Goal: Information Seeking & Learning: Understand process/instructions

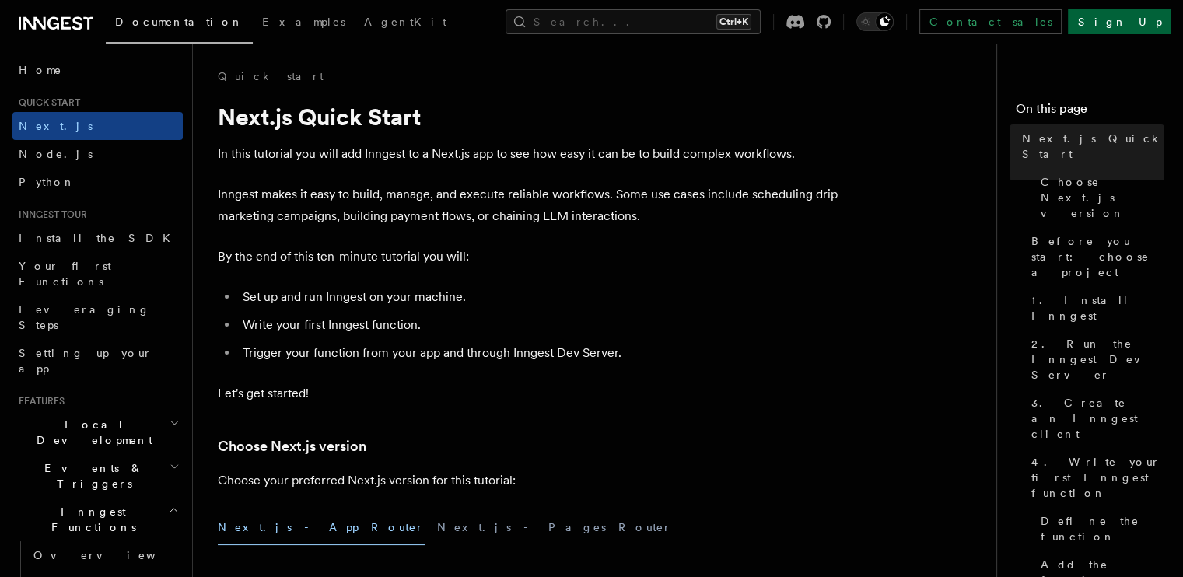
click at [1138, 23] on link "Sign Up" at bounding box center [1119, 21] width 103 height 25
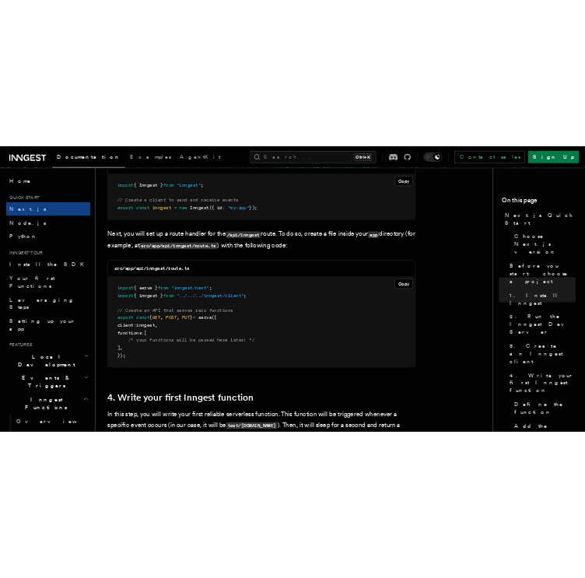
scroll to position [2079, 0]
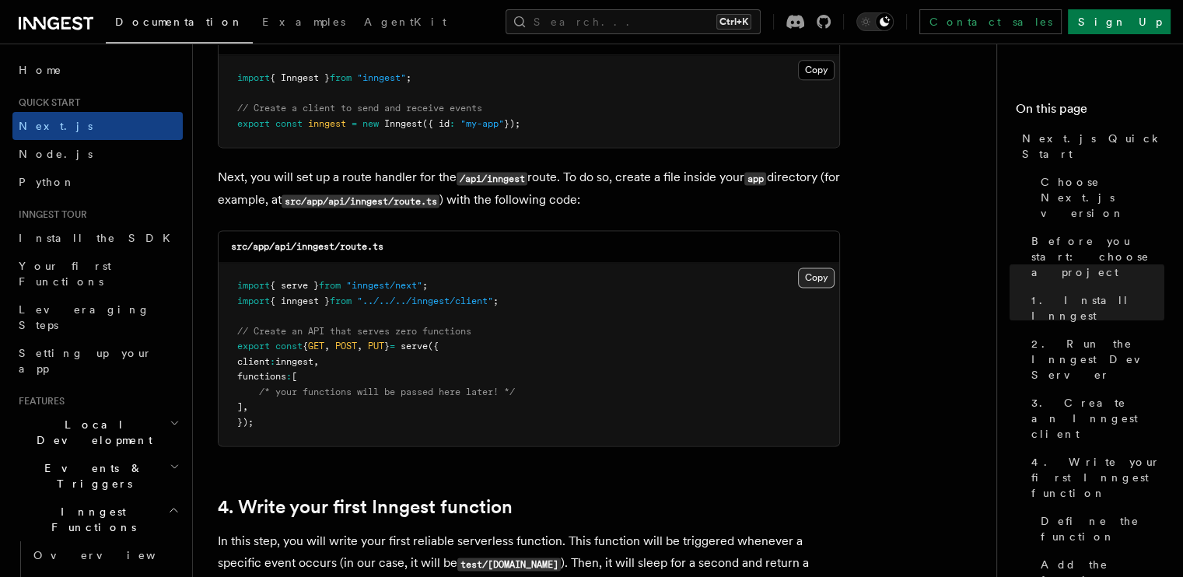
click at [813, 282] on button "Copy Copied" at bounding box center [816, 278] width 37 height 20
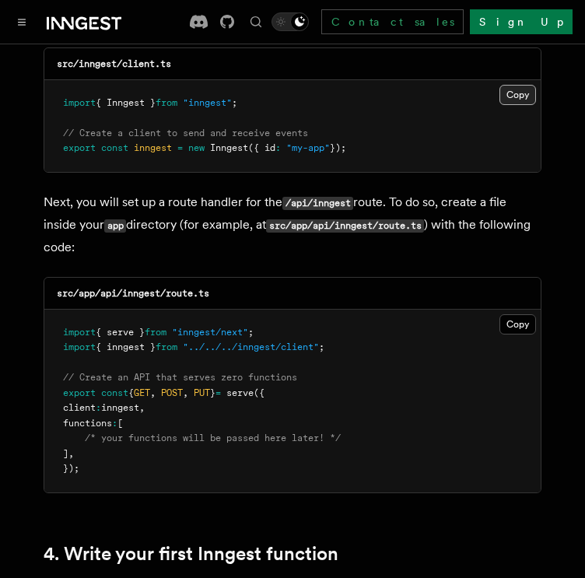
click at [520, 85] on button "Copy Copied" at bounding box center [517, 95] width 37 height 20
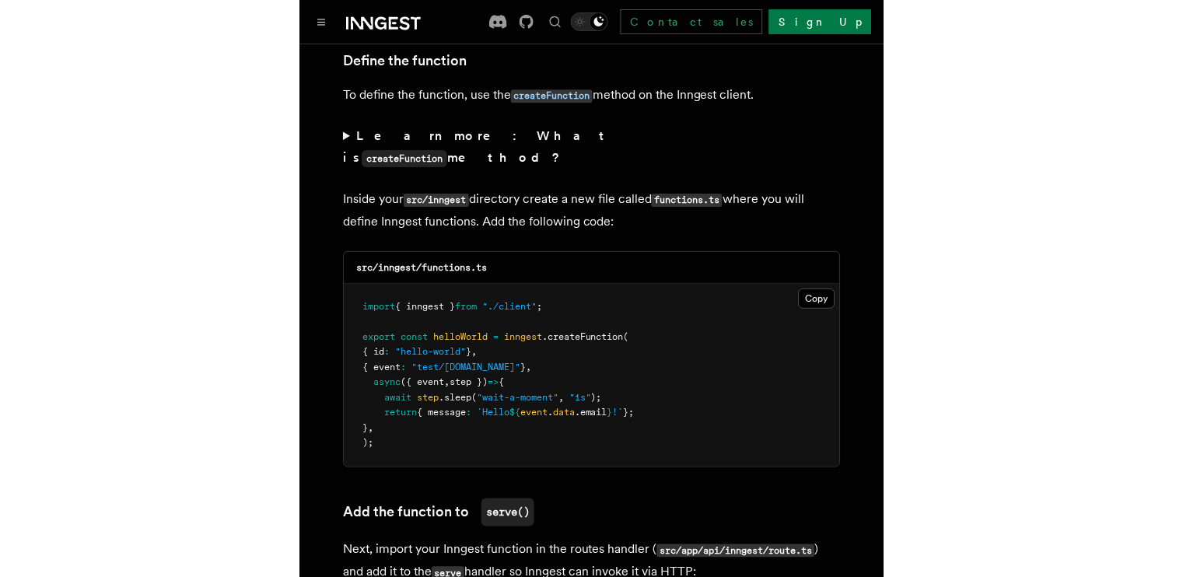
scroll to position [2704, 0]
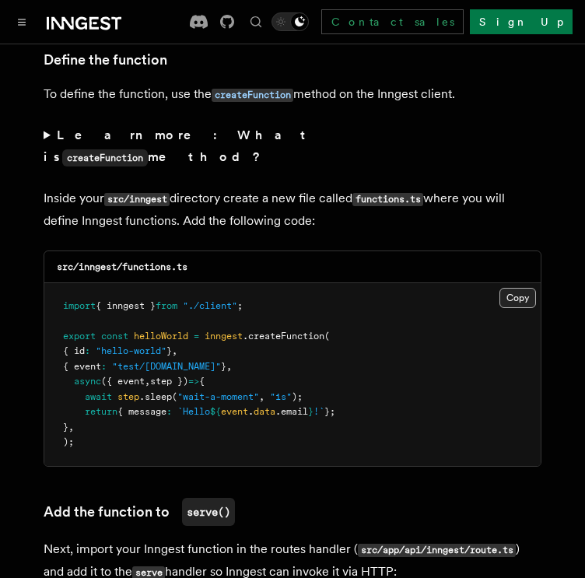
click at [517, 288] on button "Copy Copied" at bounding box center [517, 298] width 37 height 20
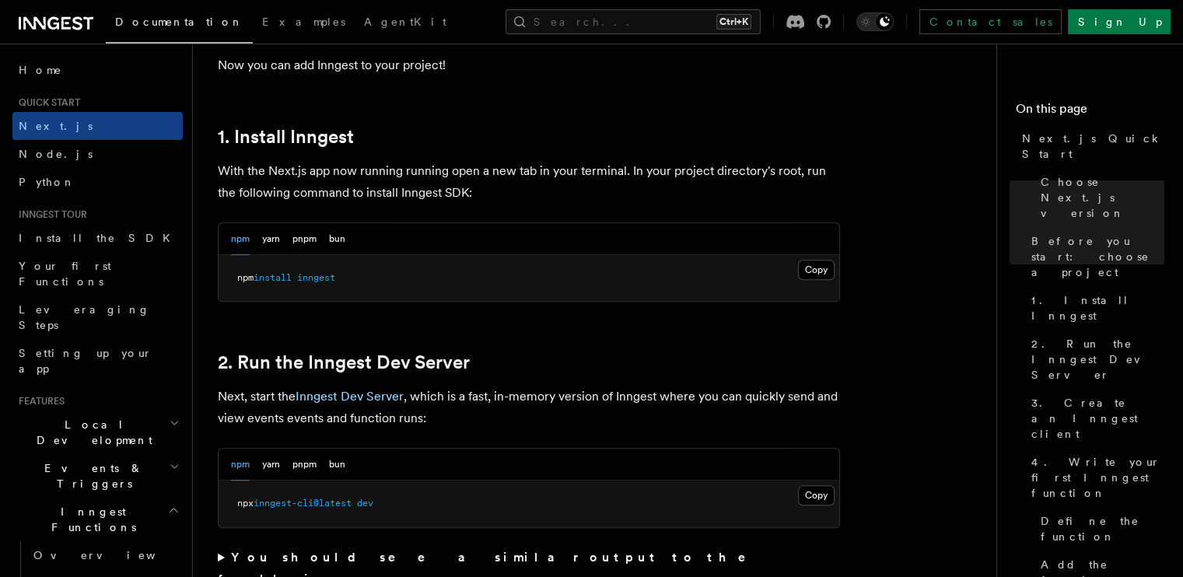
scroll to position [802, 0]
click at [818, 261] on button "Copy Copied" at bounding box center [816, 271] width 37 height 20
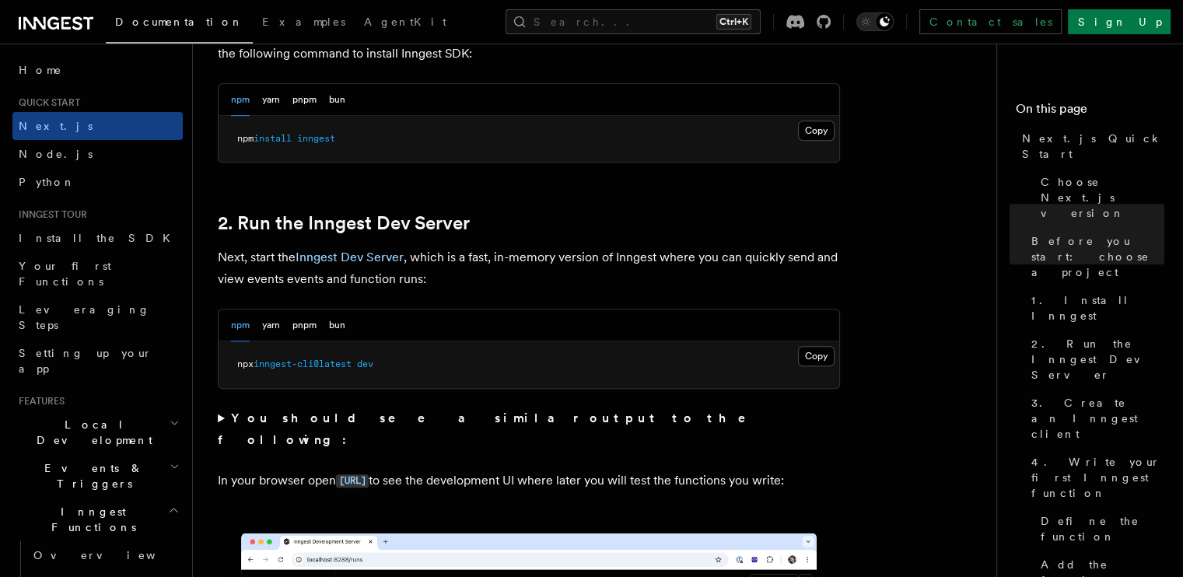
scroll to position [960, 0]
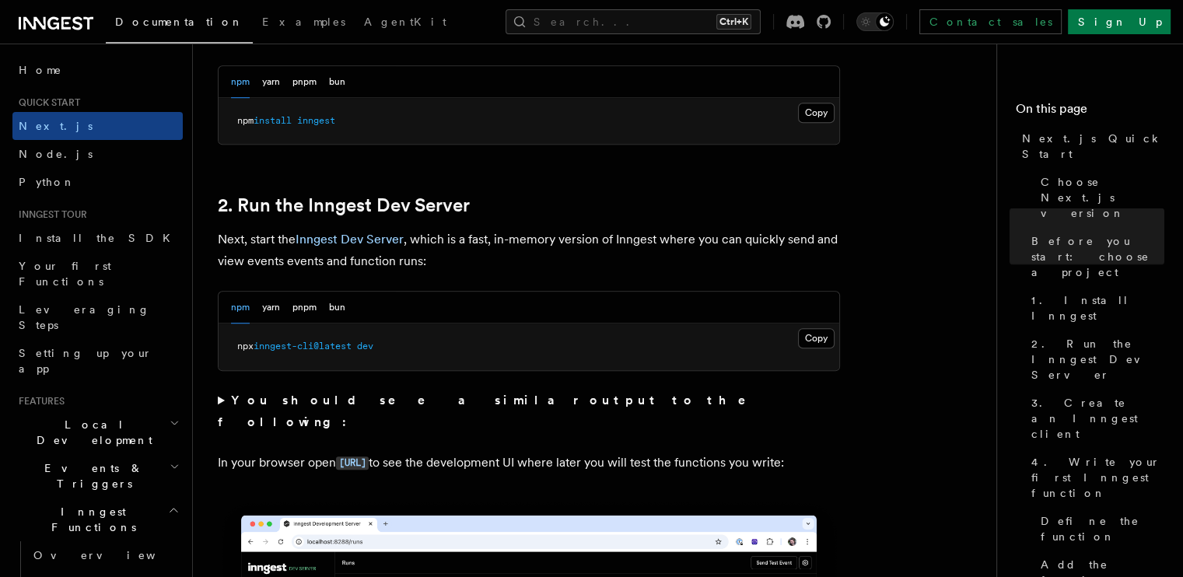
click at [818, 333] on button "Copy Copied" at bounding box center [816, 338] width 37 height 20
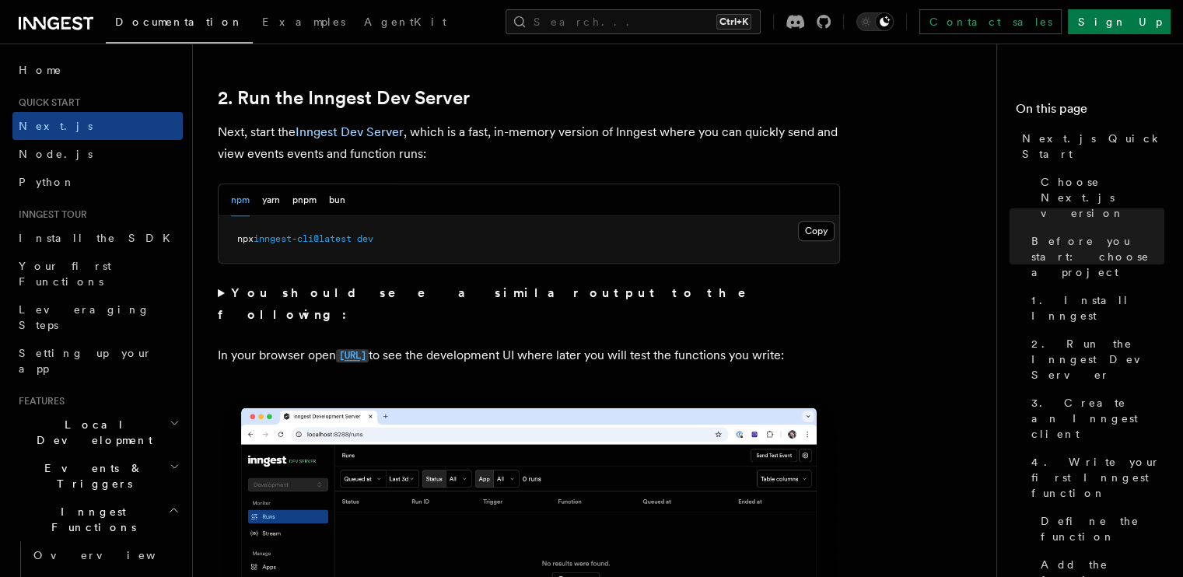
click at [369, 349] on code "[URL]" at bounding box center [352, 355] width 33 height 13
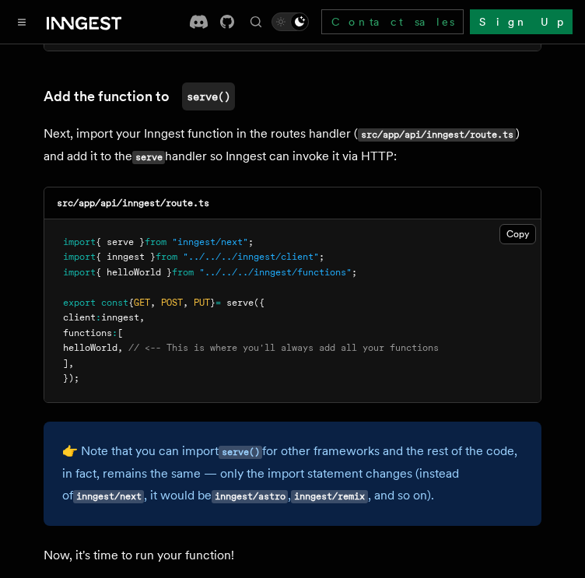
scroll to position [3117, 0]
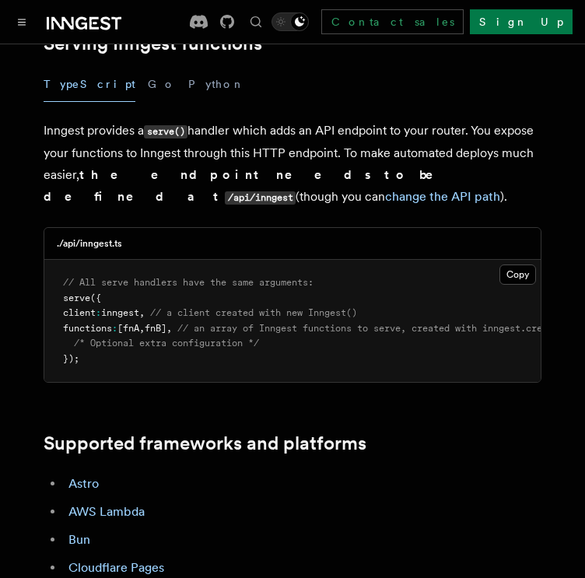
scroll to position [647, 0]
